Goal: Find specific page/section: Find specific page/section

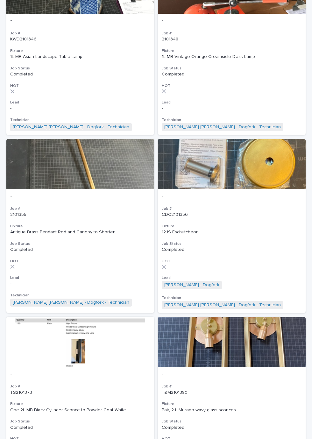
scroll to position [2841, 0]
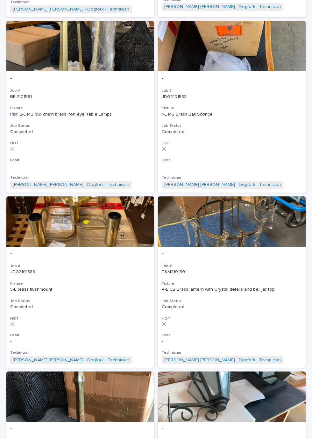
scroll to position [2835, 0]
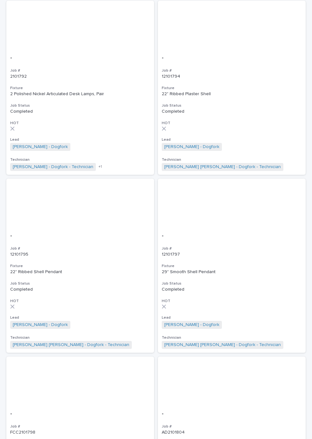
scroll to position [1868, 0]
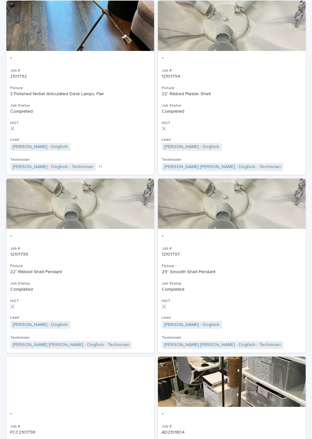
click at [100, 233] on p "-" at bounding box center [80, 236] width 140 height 7
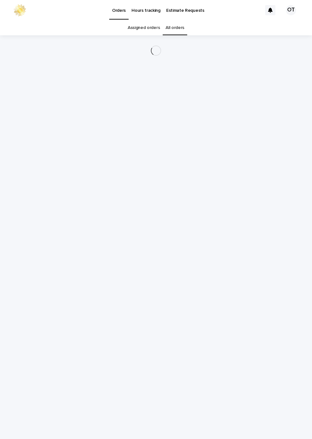
scroll to position [20, 0]
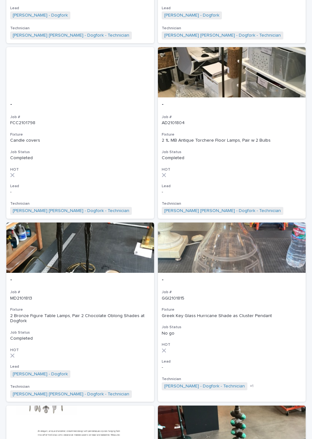
scroll to position [1957, 0]
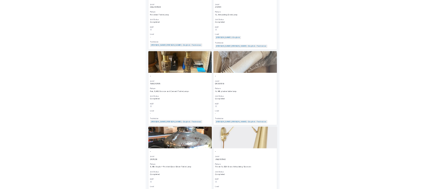
scroll to position [845, 0]
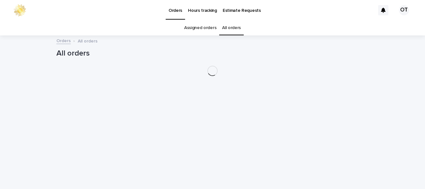
scroll to position [20, 0]
click at [207, 20] on link "Assigned orders" at bounding box center [200, 27] width 32 height 15
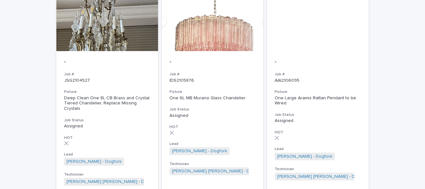
scroll to position [87, 0]
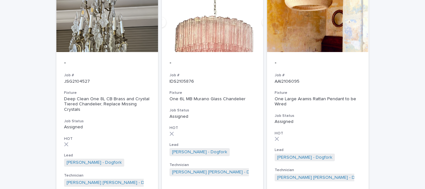
click at [205, 66] on div "- Job # IDS2105876 Fixture One 6L MB Murano Glass Chandelier Job Status Assigne…" at bounding box center [213, 118] width 102 height 132
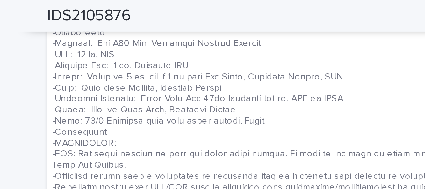
scroll to position [259, 0]
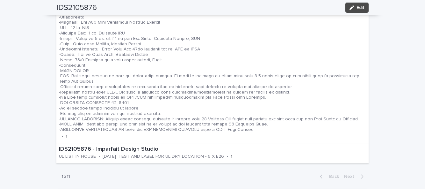
click at [74, 75] on p at bounding box center [212, 70] width 307 height 123
